Goal: Task Accomplishment & Management: Complete application form

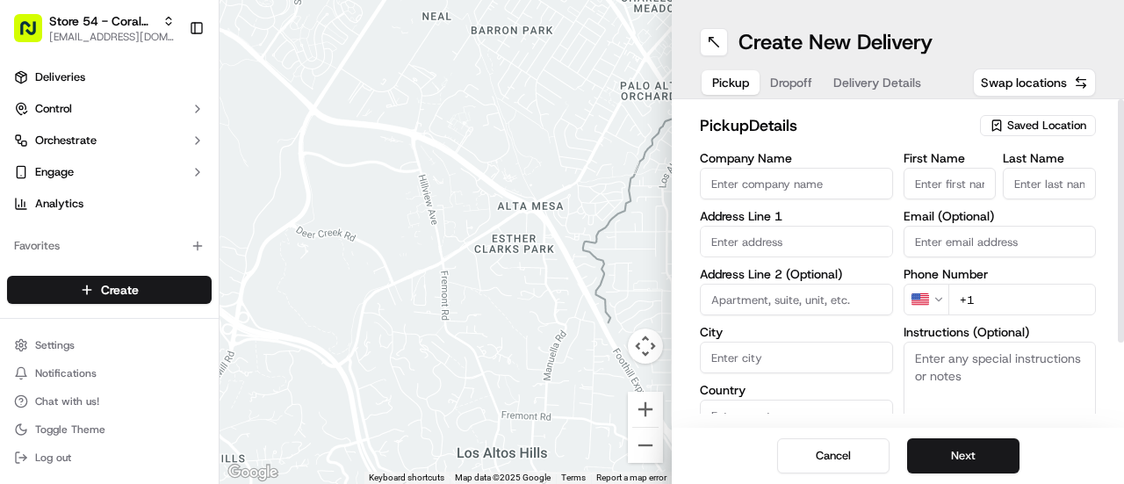
click at [1066, 124] on span "Saved Location" at bounding box center [1046, 126] width 79 height 16
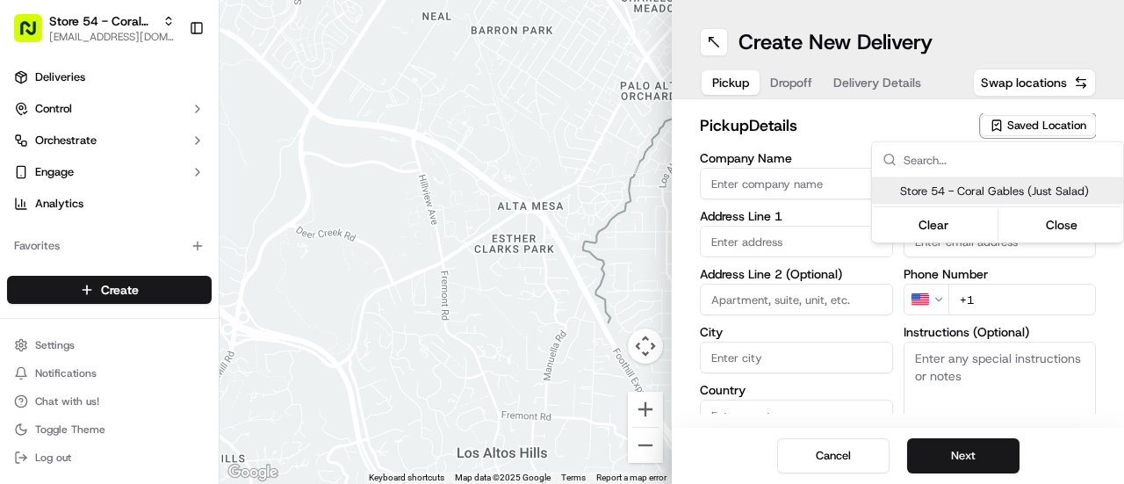
click at [1050, 189] on span "Store 54 - Coral Gables (Just Salad)" at bounding box center [1008, 191] width 216 height 16
type input "Store 54 - Coral Gables (Just Salad)"
type input "2346 [PERSON_NAME] de [PERSON_NAME]"
type input "Coral Gables"
type input "US"
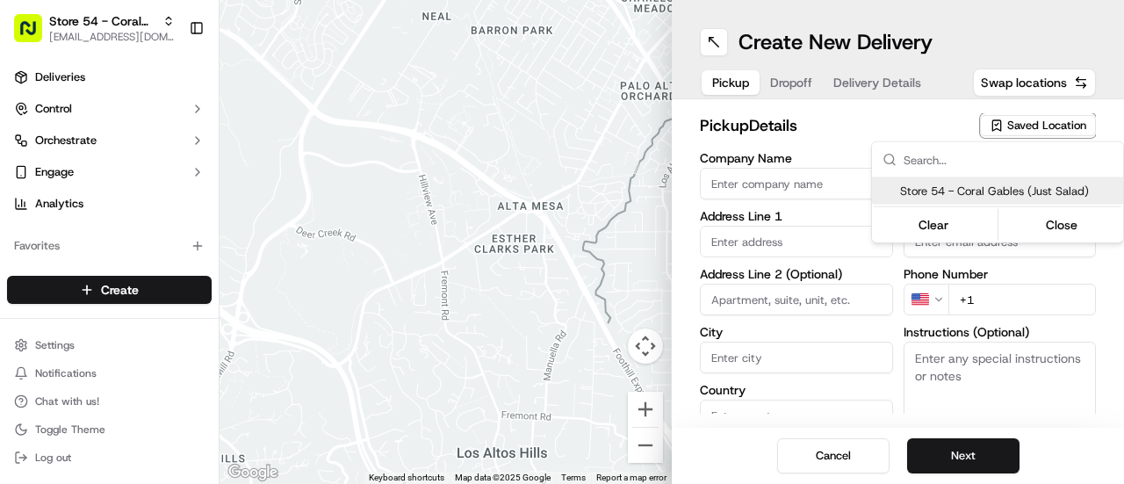
type input "FL"
type input "33134"
type input "[PHONE_NUMBER]"
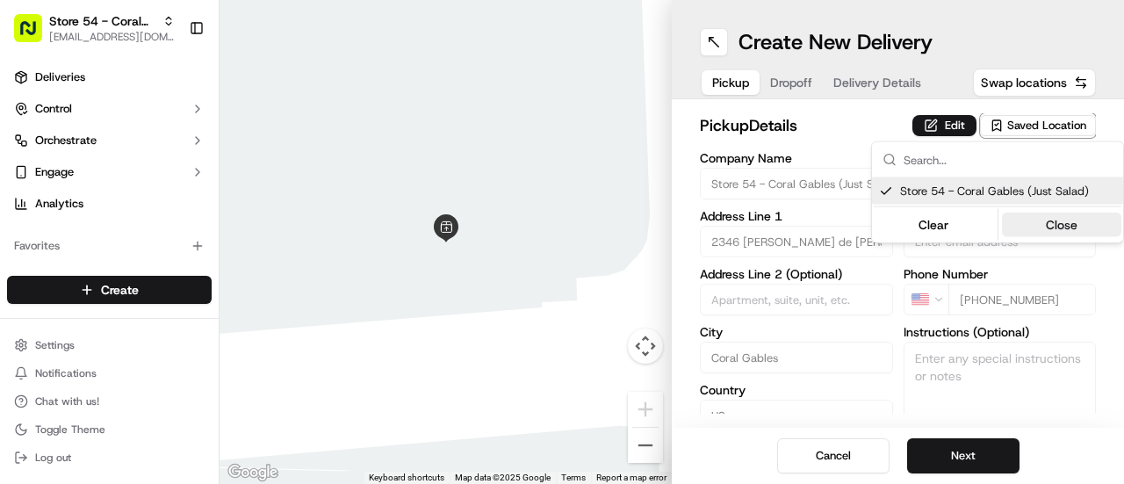
click at [1054, 223] on button "Close" at bounding box center [1062, 224] width 120 height 25
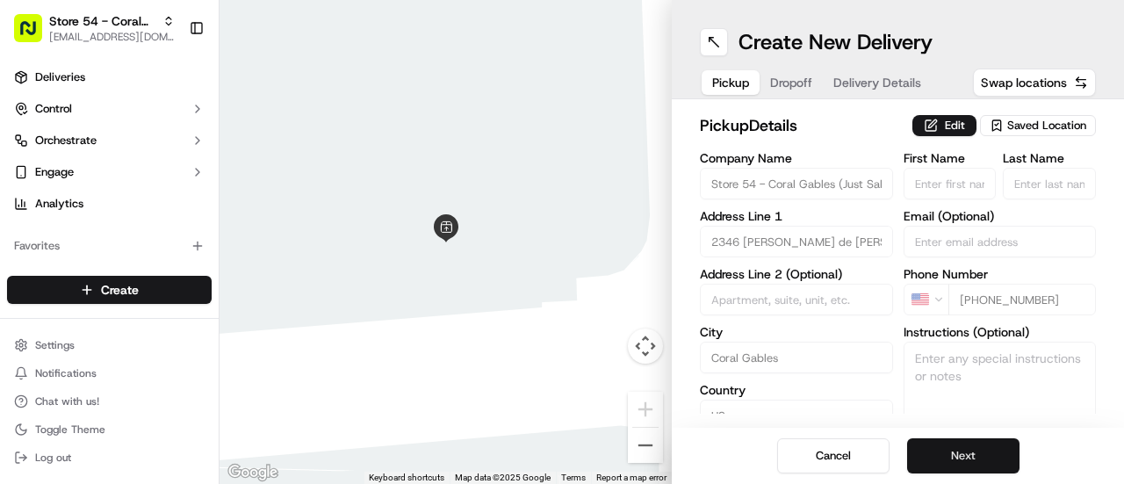
click at [952, 456] on button "Next" at bounding box center [963, 455] width 112 height 35
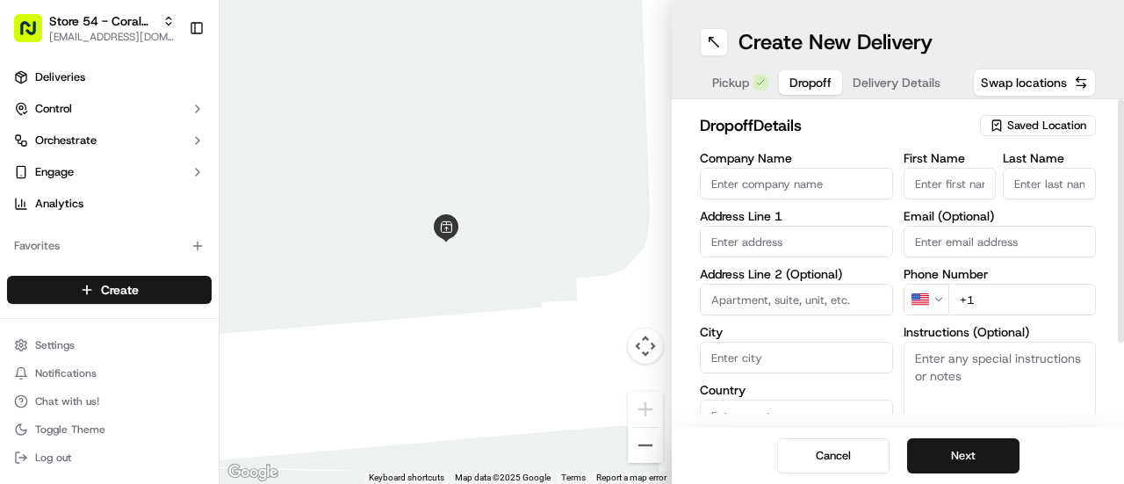
click at [736, 178] on input "Company Name" at bounding box center [796, 184] width 193 height 32
paste input "[PERSON_NAME]"
type input "[PERSON_NAME]"
click at [950, 183] on input "First Name" at bounding box center [949, 184] width 93 height 32
paste input "[PERSON_NAME]"
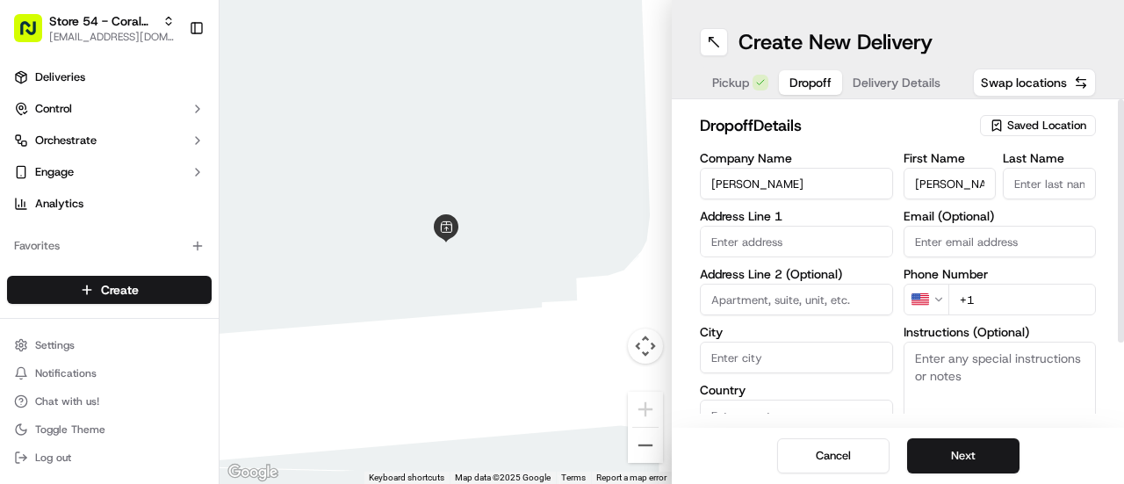
drag, startPoint x: 962, startPoint y: 182, endPoint x: 948, endPoint y: 184, distance: 14.3
click at [948, 184] on input "[PERSON_NAME]" at bounding box center [949, 184] width 93 height 32
type input "[PERSON_NAME]"
click at [1048, 178] on input "Last Name" at bounding box center [1048, 184] width 93 height 32
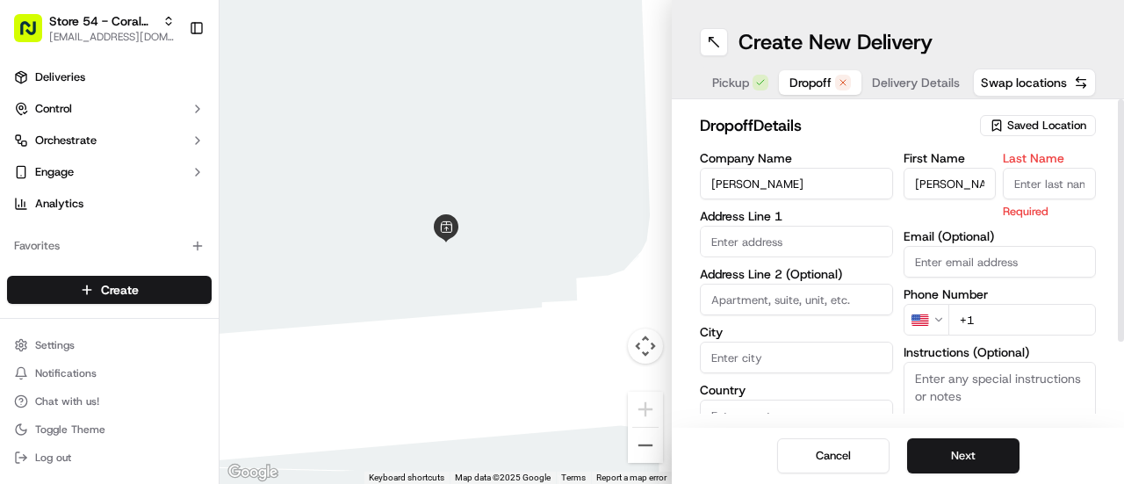
type input "c"
click at [1038, 180] on input "Last Name" at bounding box center [1048, 184] width 93 height 32
type input "C"
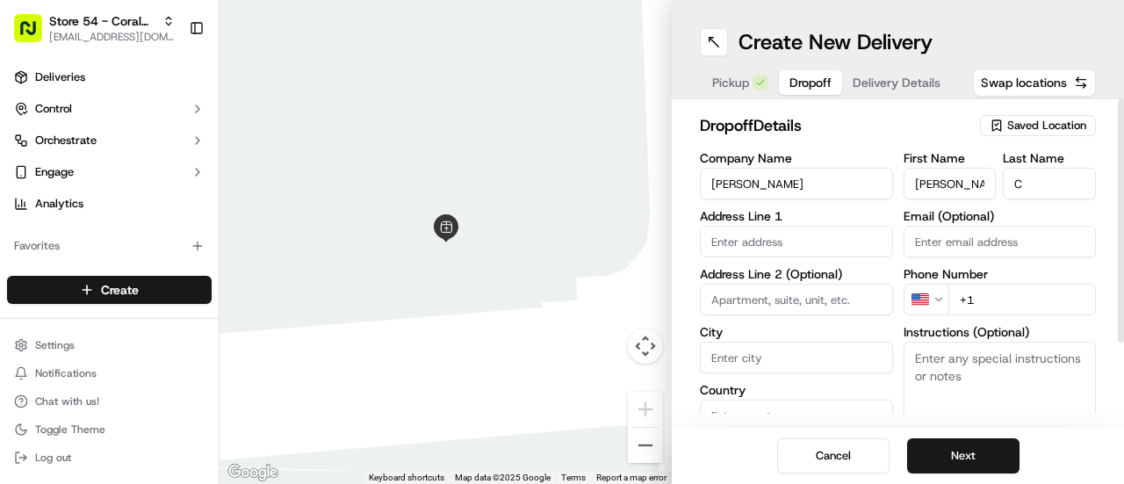
click at [923, 215] on div "First Name [PERSON_NAME] Last Name C Email (Optional) Phone Number US +1 Instru…" at bounding box center [999, 336] width 193 height 369
click at [767, 233] on input "text" at bounding box center [796, 242] width 193 height 32
click at [890, 119] on h2 "dropoff Details" at bounding box center [834, 125] width 269 height 25
click at [753, 246] on input "text" at bounding box center [796, 242] width 193 height 32
click at [885, 226] on input "30 [STREET_ADDRESS]" at bounding box center [796, 242] width 193 height 32
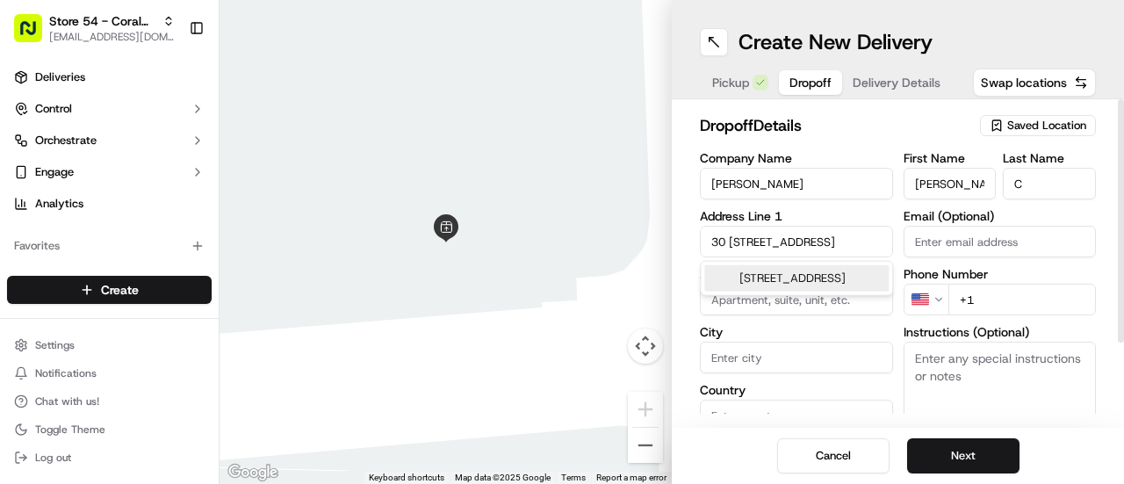
click at [801, 243] on input "30 [STREET_ADDRESS]" at bounding box center [796, 242] width 193 height 32
click at [732, 242] on input "[STREET_ADDRESS]" at bounding box center [796, 242] width 193 height 32
click at [823, 244] on input "[STREET_ADDRESS]" at bounding box center [796, 242] width 193 height 32
click at [730, 242] on input "[STREET_ADDRESS]" at bounding box center [796, 242] width 193 height 32
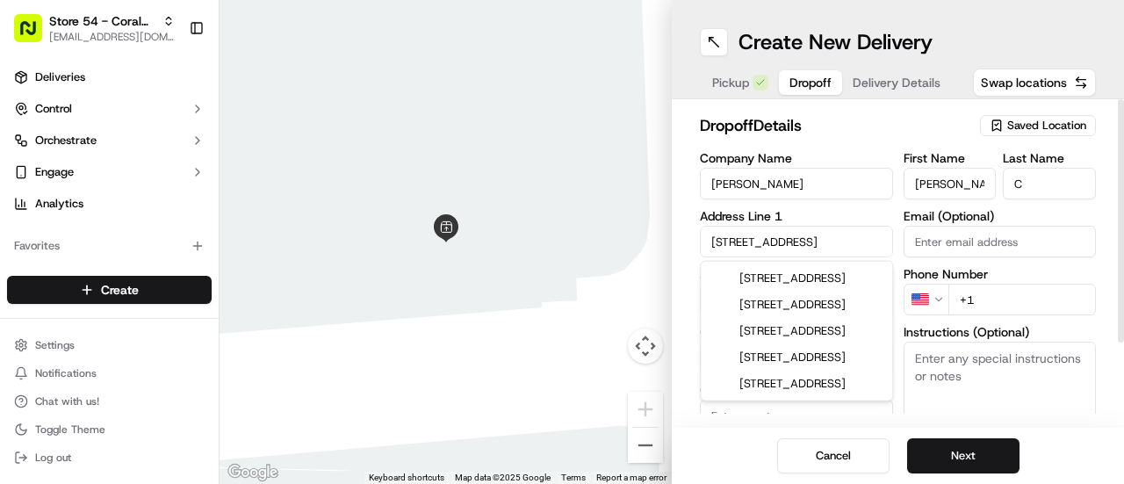
click at [832, 243] on input "[STREET_ADDRESS]" at bounding box center [796, 242] width 193 height 32
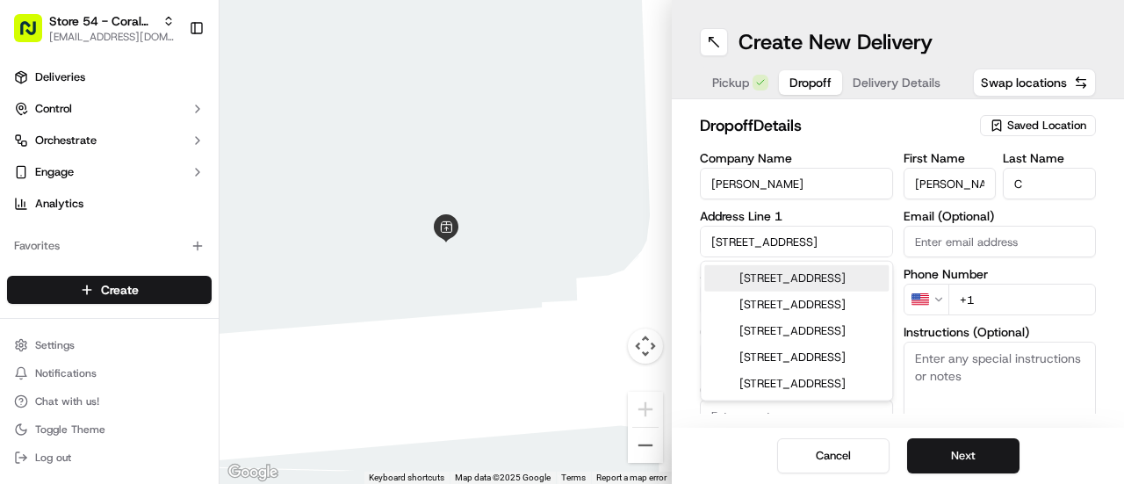
click at [819, 284] on div "[STREET_ADDRESS]" at bounding box center [796, 278] width 184 height 26
type input "[STREET_ADDRESS]"
type input "Ocala"
type input "[GEOGRAPHIC_DATA]"
type input "FL"
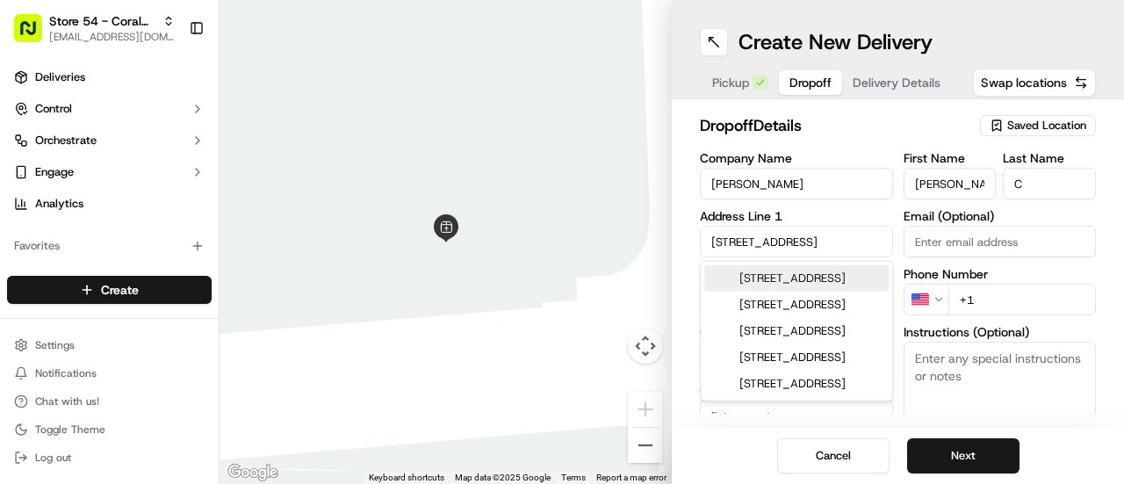
type input "34474"
type input "[STREET_ADDRESS]"
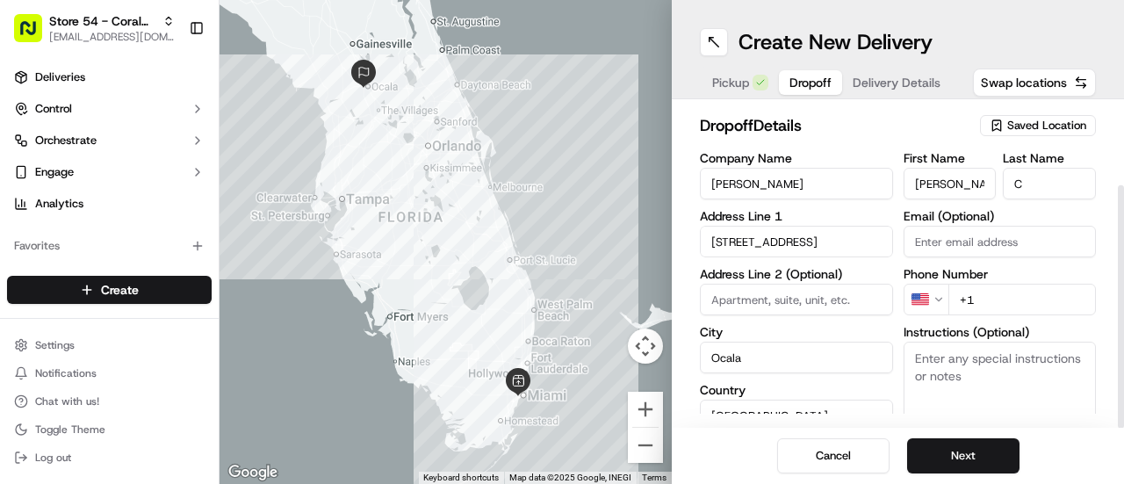
scroll to position [106, 0]
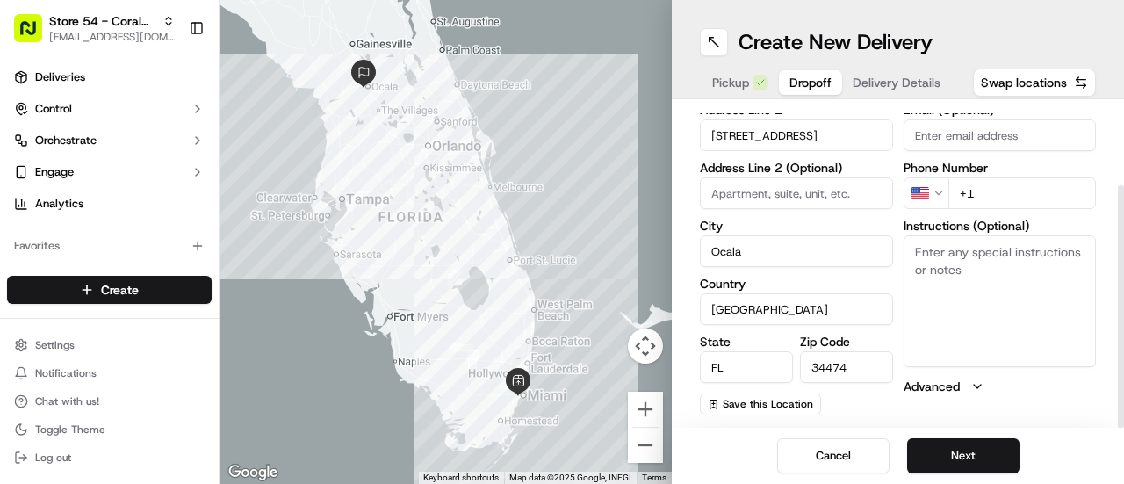
click at [865, 363] on input "34474" at bounding box center [846, 367] width 93 height 32
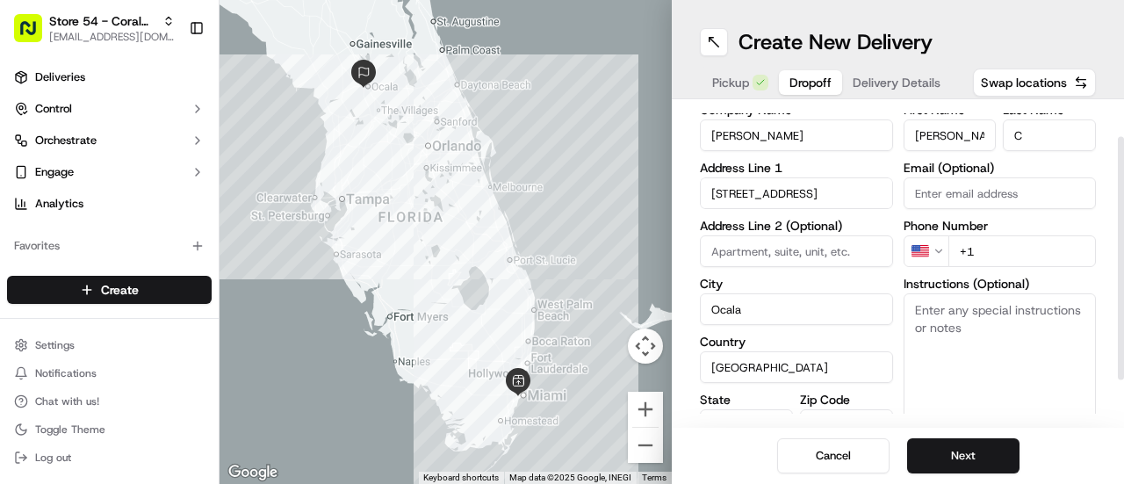
scroll to position [45, 0]
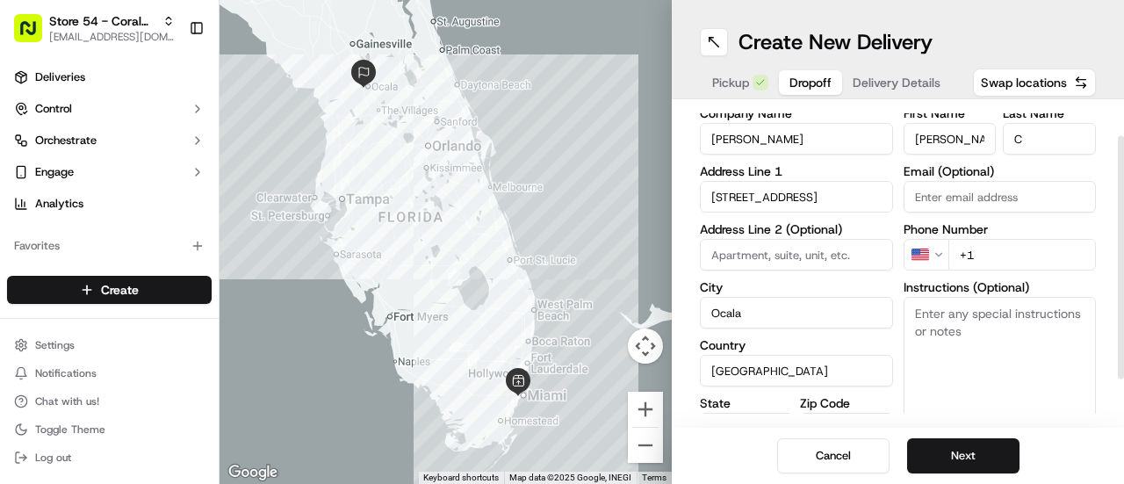
type input "33146"
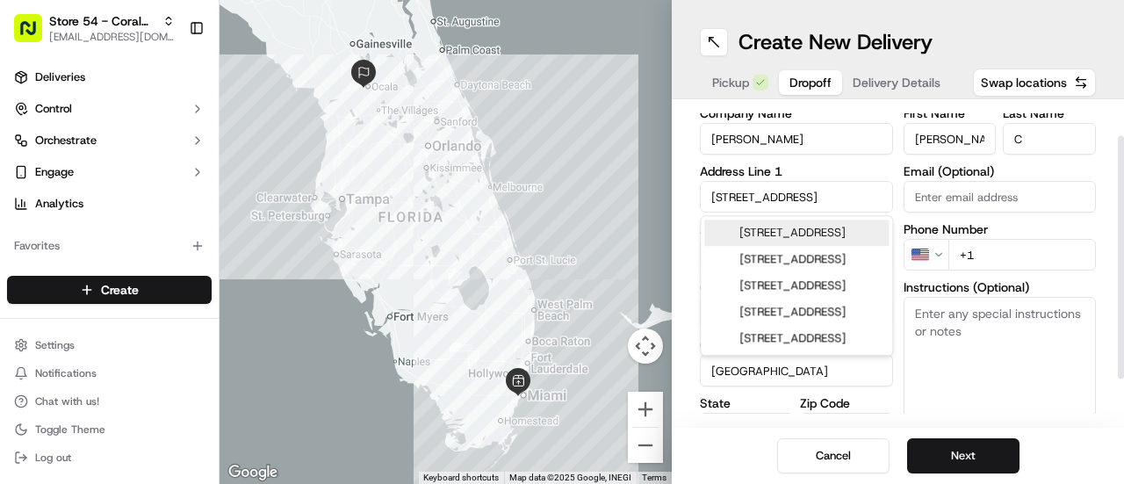
click at [876, 191] on input "[STREET_ADDRESS]" at bounding box center [796, 197] width 193 height 32
click at [813, 238] on div "[STREET_ADDRESS]" at bounding box center [796, 232] width 184 height 26
type input "[STREET_ADDRESS]"
type input "[GEOGRAPHIC_DATA]"
type input "[STREET_ADDRESS]"
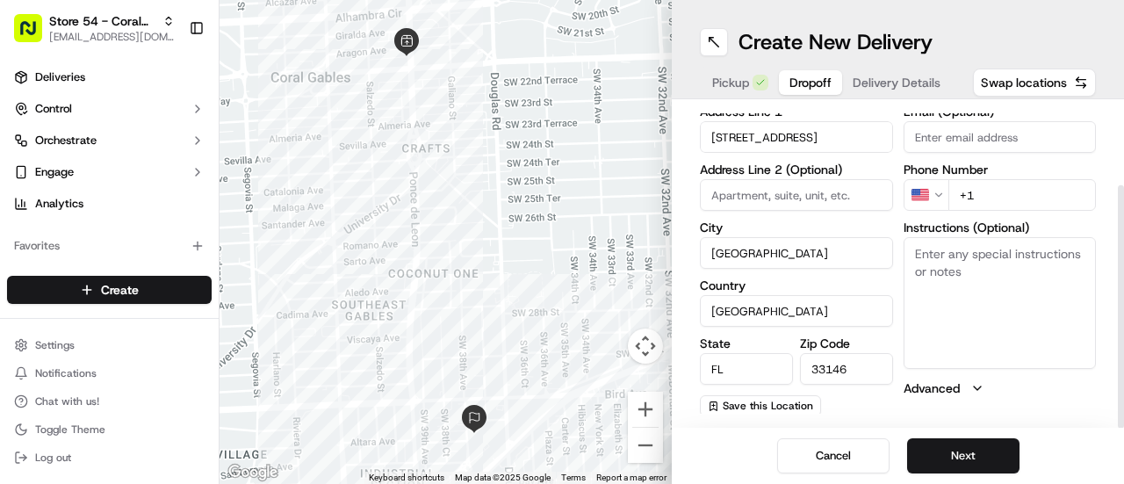
scroll to position [106, 0]
click at [953, 447] on button "Next" at bounding box center [963, 455] width 112 height 35
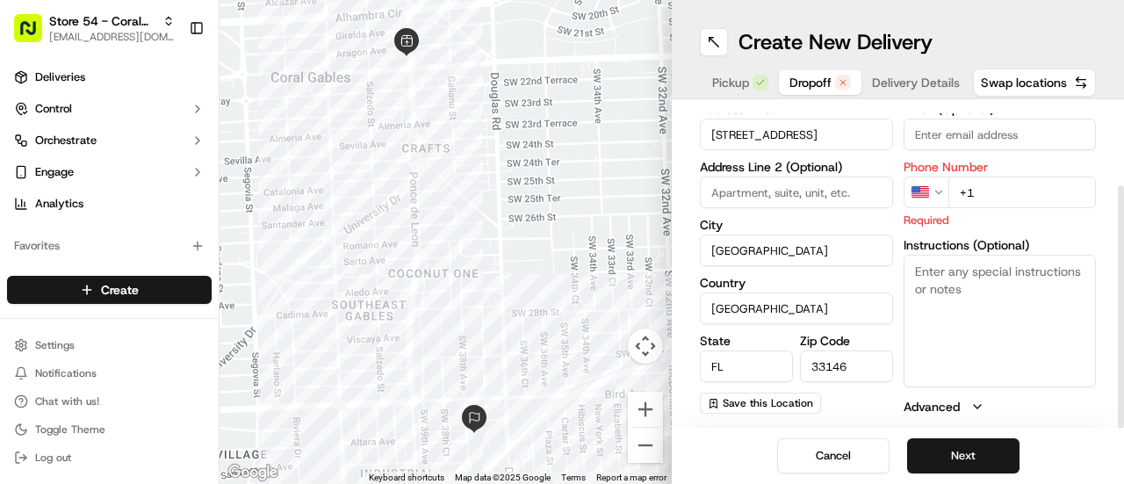
scroll to position [107, 0]
click at [805, 190] on input at bounding box center [796, 192] width 193 height 32
type input "House"
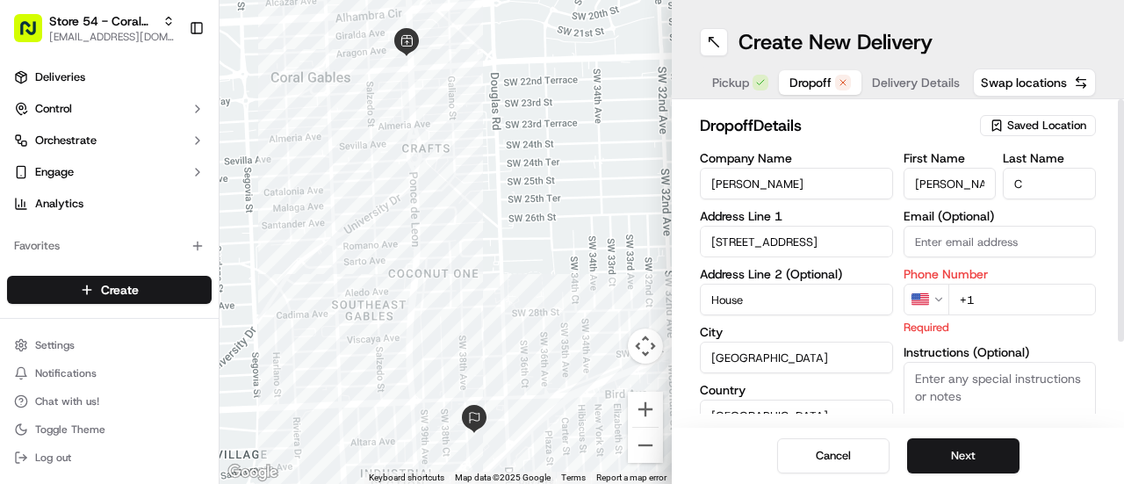
click at [1002, 292] on input "+1" at bounding box center [1022, 300] width 148 height 32
paste input "[PHONE_NUMBER]"
type input "[PHONE_NUMBER]"
click at [1091, 263] on div "First Name [PERSON_NAME] Last Name C Email (Optional) Phone Number US [PHONE_NU…" at bounding box center [999, 337] width 193 height 370
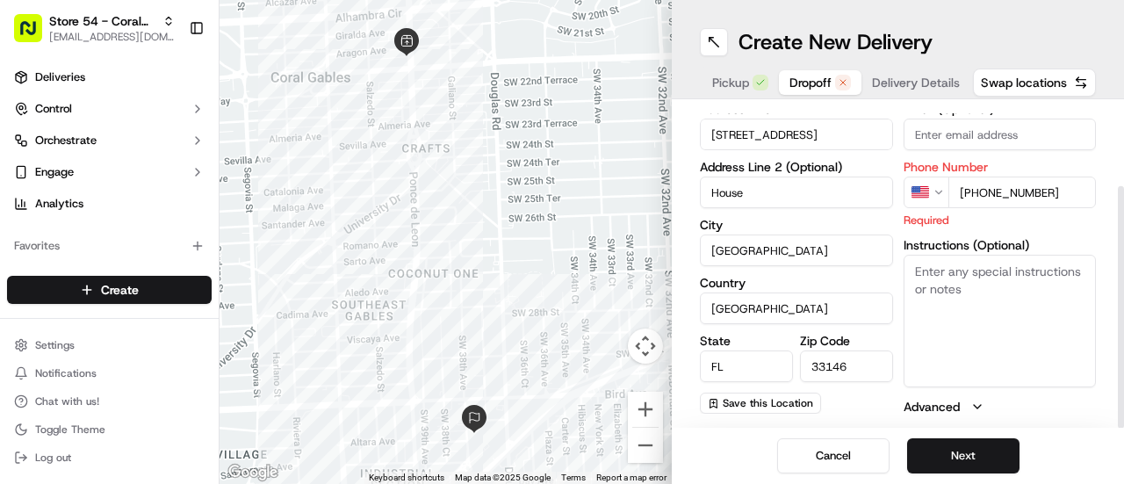
click at [988, 278] on textarea "Instructions (Optional)" at bounding box center [999, 321] width 193 height 132
paste textarea "Uber Eats #7347B for [PERSON_NAME]"
type textarea "Uber Eats #7347B for [PERSON_NAME]"
click at [962, 460] on button "Next" at bounding box center [963, 455] width 112 height 35
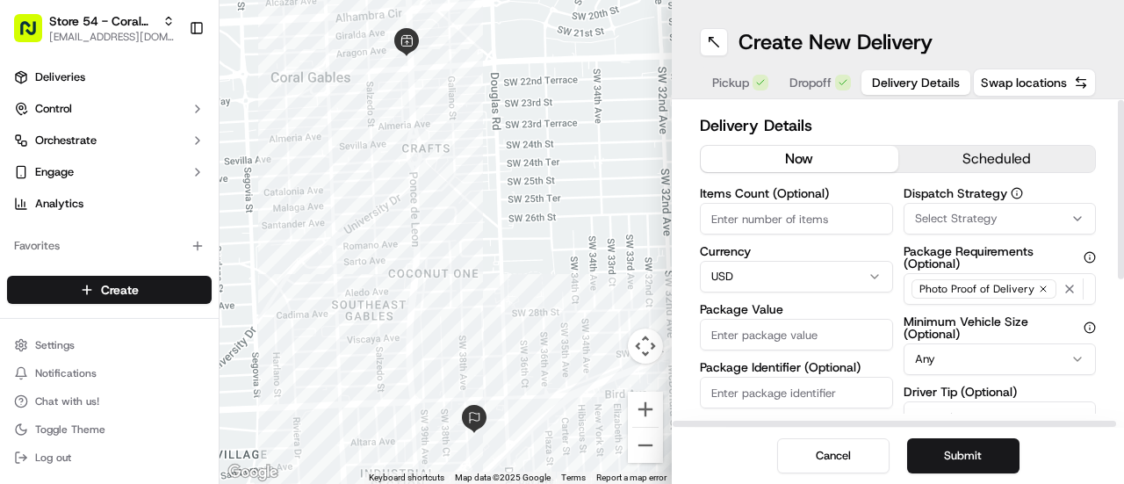
scroll to position [12, 0]
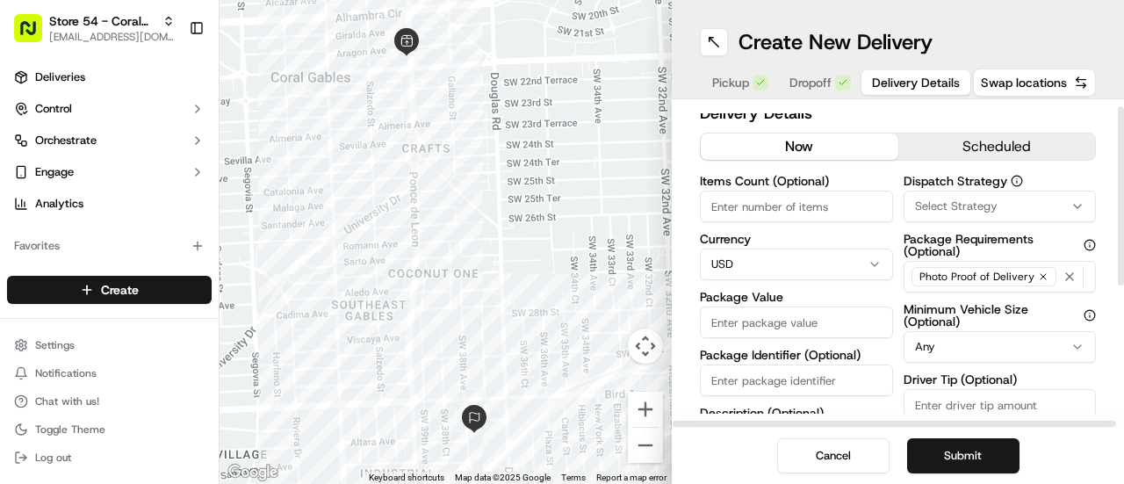
click at [785, 205] on input "Items Count (Optional)" at bounding box center [796, 206] width 193 height 32
type input "1"
click at [820, 324] on input "Package Value" at bounding box center [796, 322] width 193 height 32
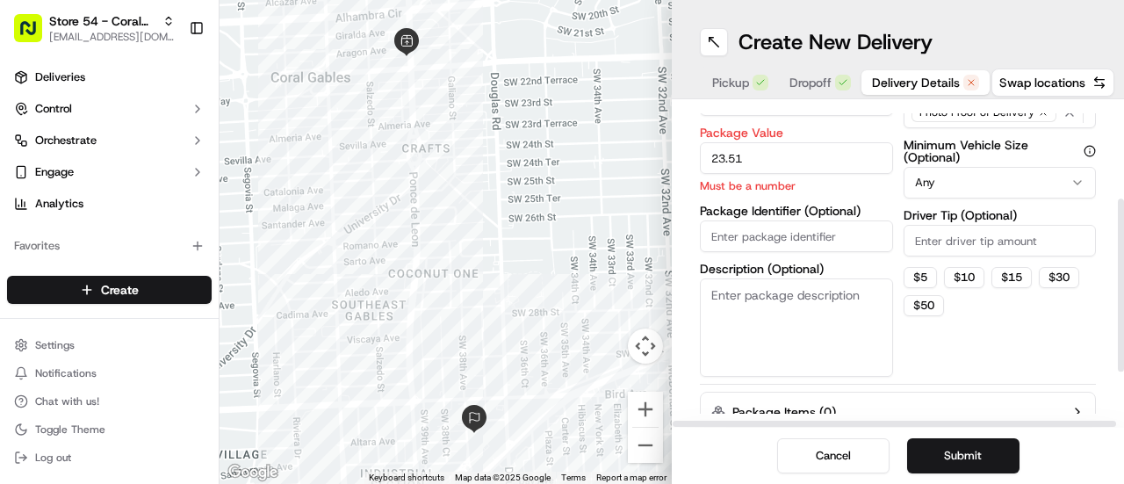
scroll to position [177, 0]
type input "23.51"
click at [758, 317] on textarea "Description (Optional)" at bounding box center [796, 326] width 193 height 98
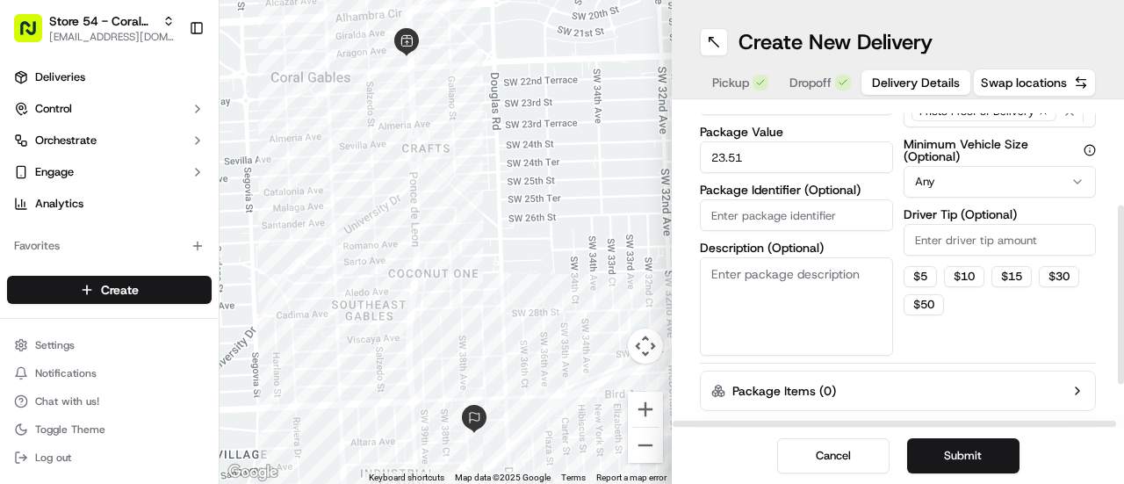
paste textarea "Uber Eats #7347B for [PERSON_NAME]"
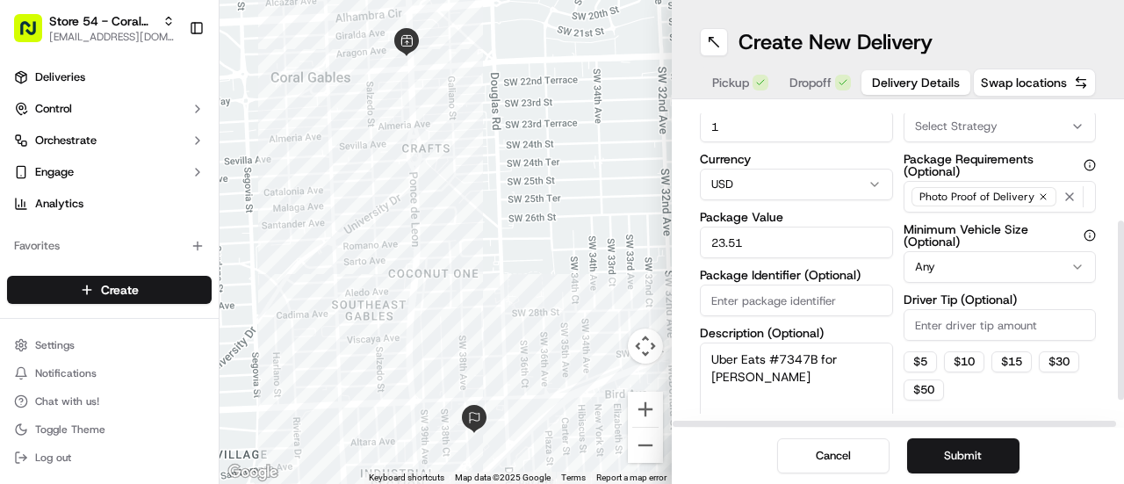
scroll to position [251, 0]
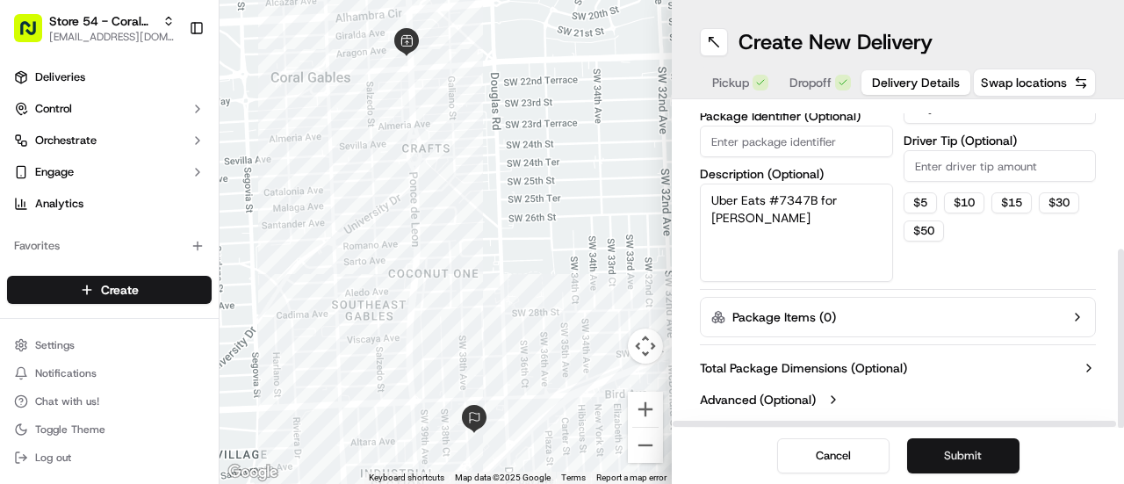
type textarea "Uber Eats #7347B for [PERSON_NAME]"
click at [976, 449] on button "Submit" at bounding box center [963, 455] width 112 height 35
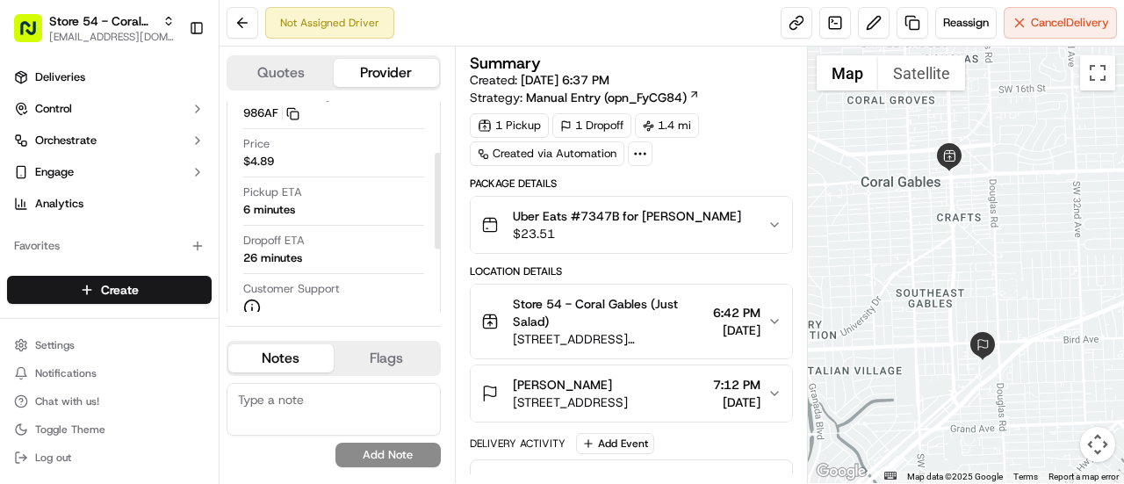
scroll to position [112, 0]
click at [90, 14] on span "Store 54 - Coral Gables (Just Salad)" at bounding box center [102, 21] width 106 height 18
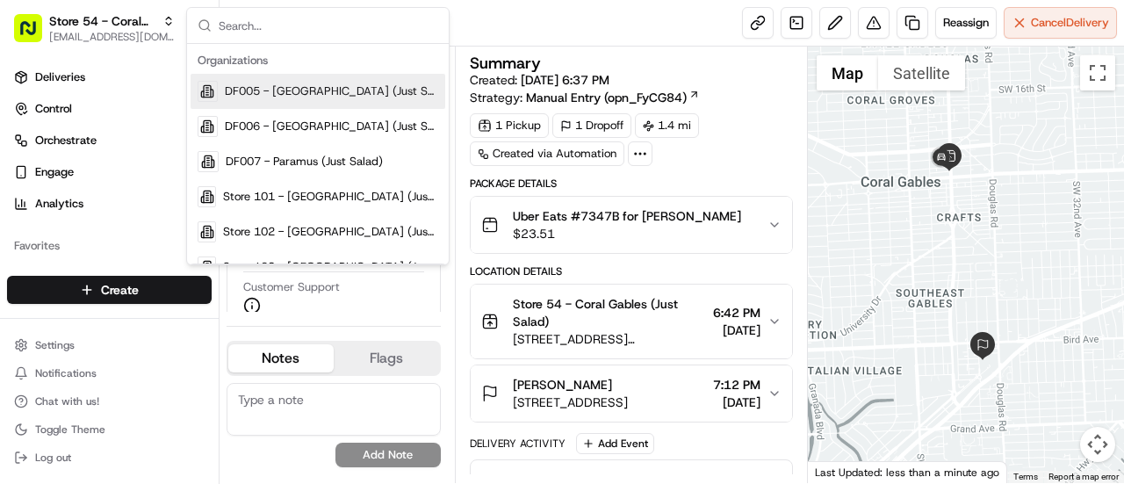
click at [588, 47] on div "Summary Created: [DATE] 6:37 PM Strategy: Manual Entry (opn_FyCG84) 1 Pickup 1 …" at bounding box center [631, 265] width 353 height 436
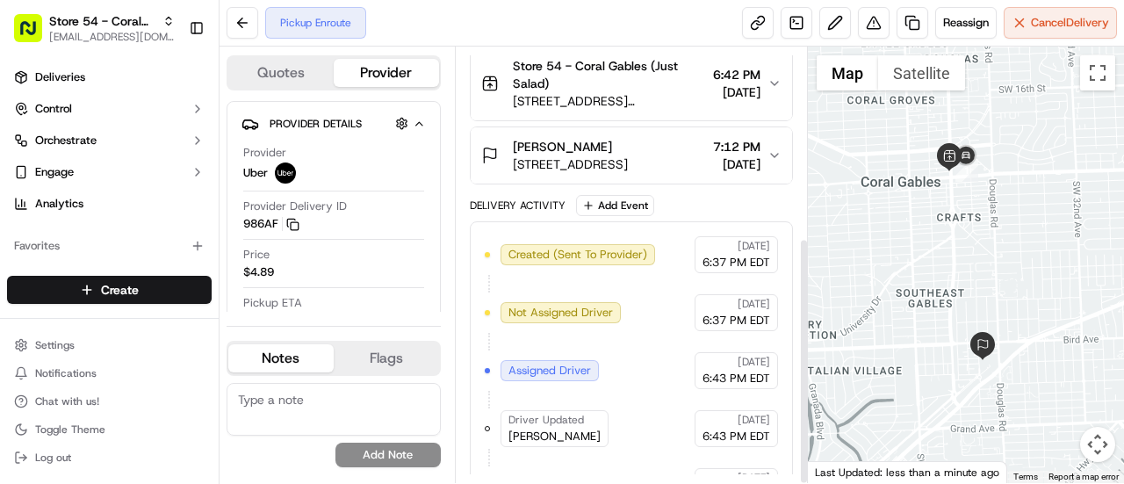
scroll to position [334, 0]
